Goal: Check status: Check status

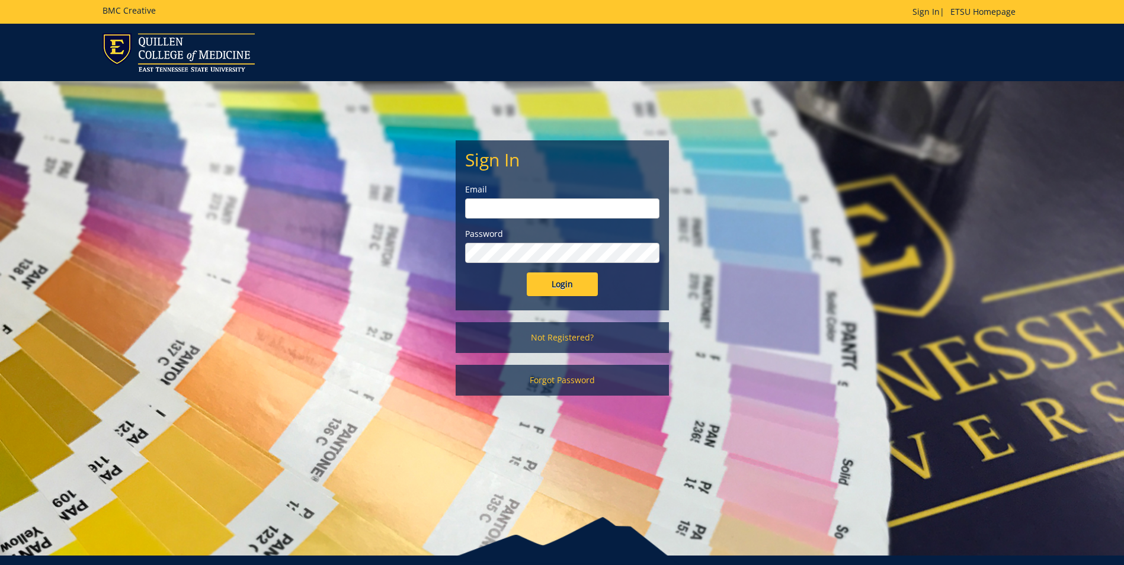
click at [532, 204] on input "email" at bounding box center [562, 209] width 194 height 20
type input "[EMAIL_ADDRESS][DOMAIN_NAME]"
click at [527, 273] on input "Login" at bounding box center [562, 285] width 71 height 24
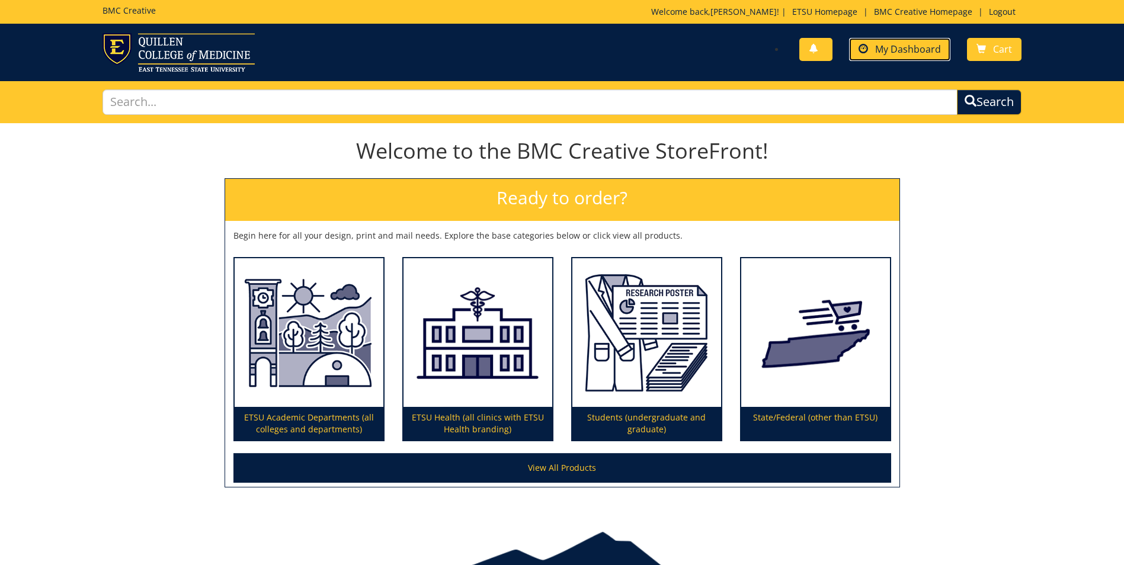
click at [886, 44] on span "My Dashboard" at bounding box center [908, 49] width 66 height 13
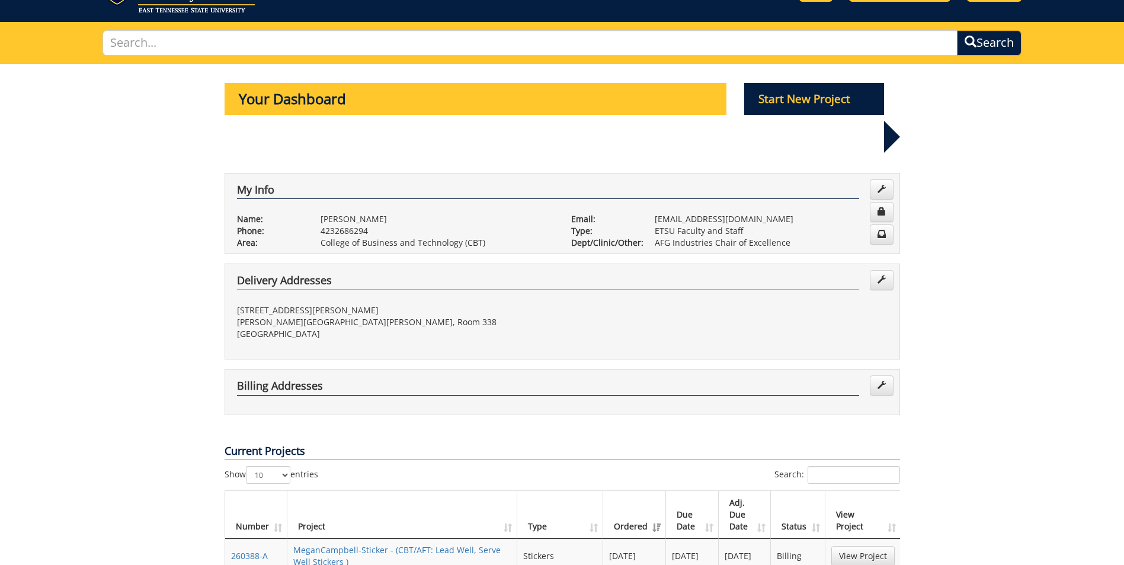
scroll to position [119, 0]
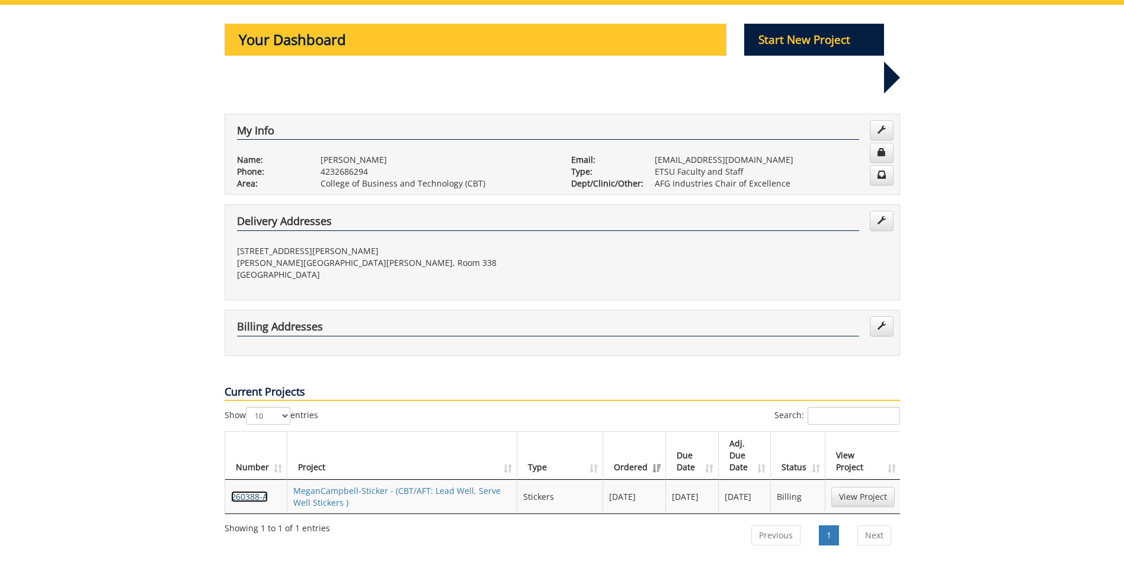
click at [238, 491] on link "260388-A" at bounding box center [249, 496] width 37 height 11
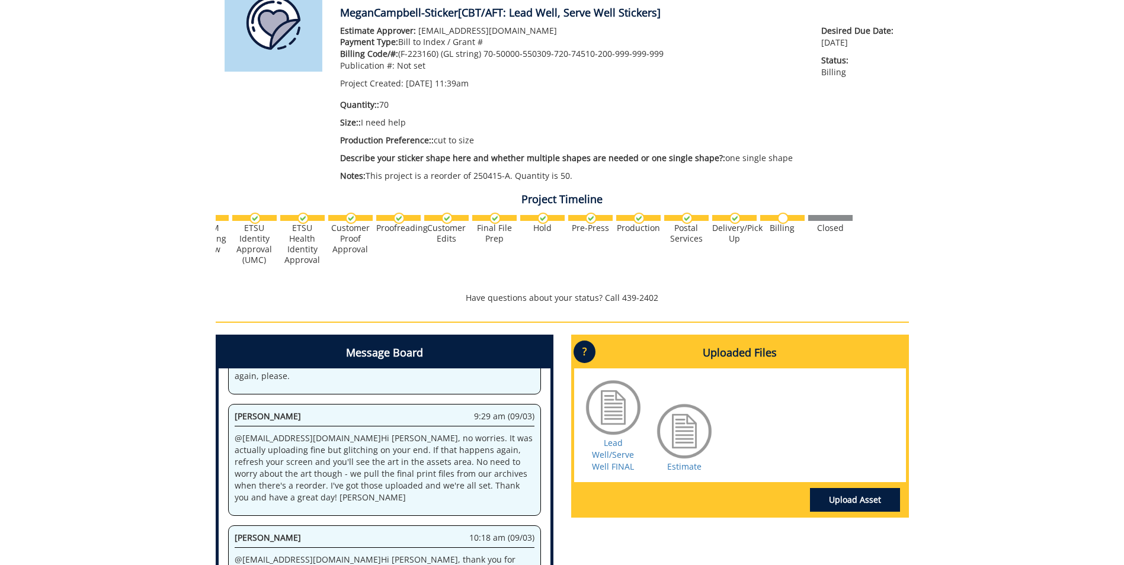
scroll to position [296, 0]
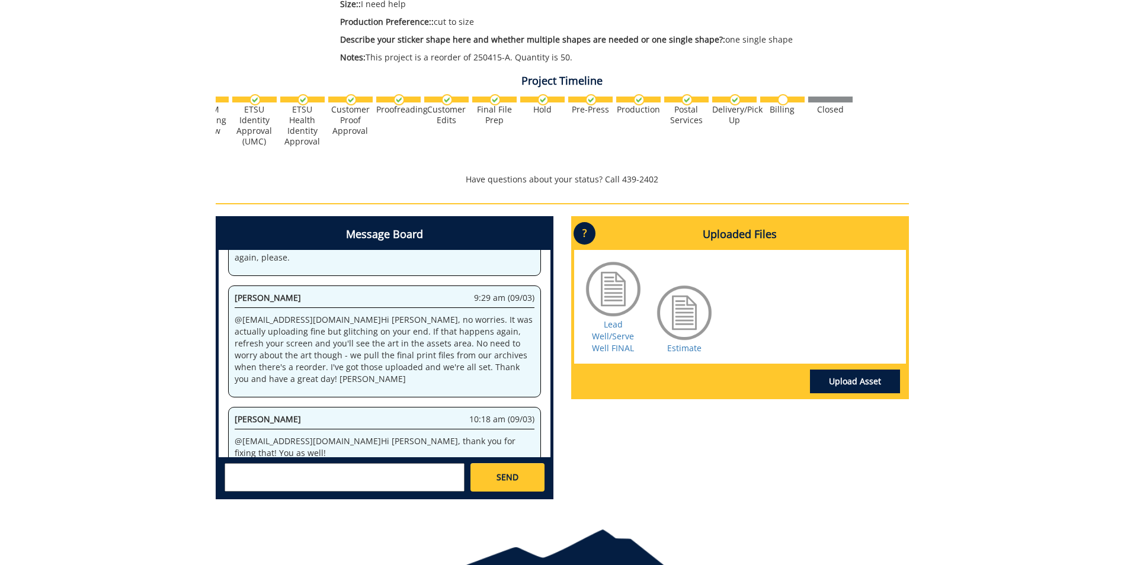
click at [297, 477] on textarea at bounding box center [345, 477] width 240 height 28
type textarea "@"
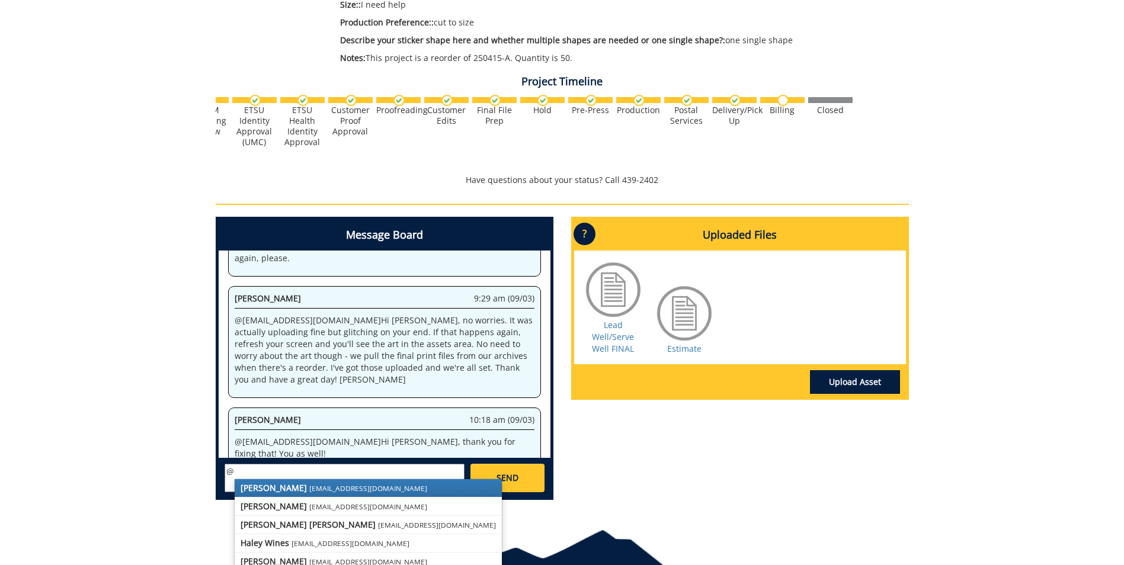
scroll to position [355, 0]
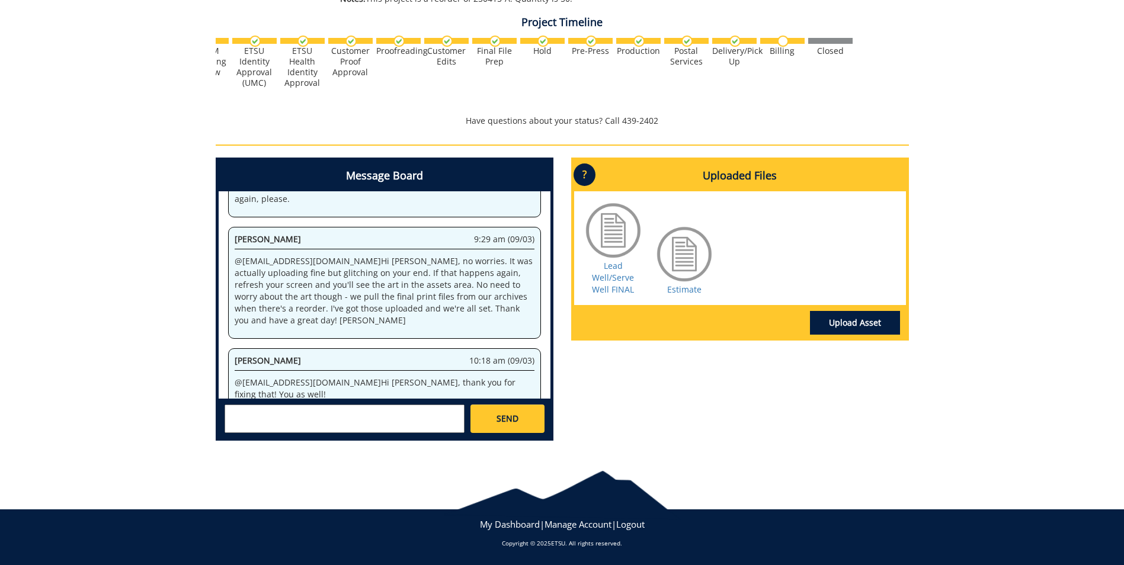
click at [813, 405] on div "Message Board System 11:39 am (08/28) Welcome to the Project Messenger. All mes…" at bounding box center [562, 304] width 711 height 293
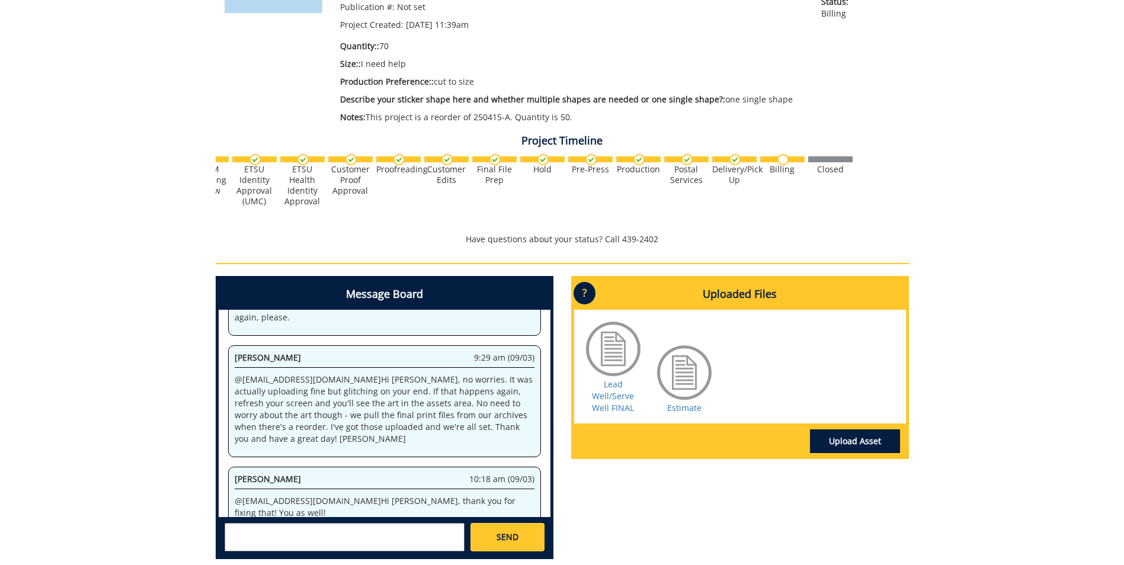
scroll to position [296, 0]
